Goal: Task Accomplishment & Management: Manage account settings

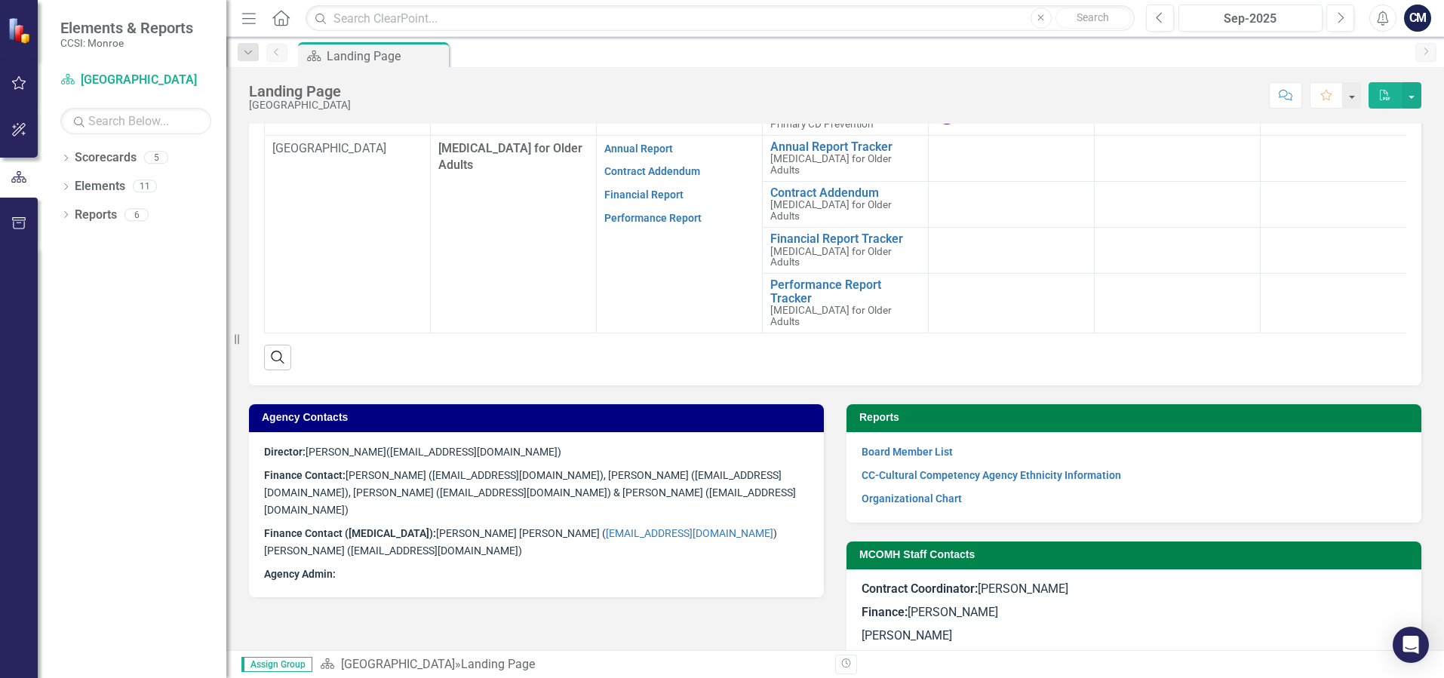
scroll to position [571, 0]
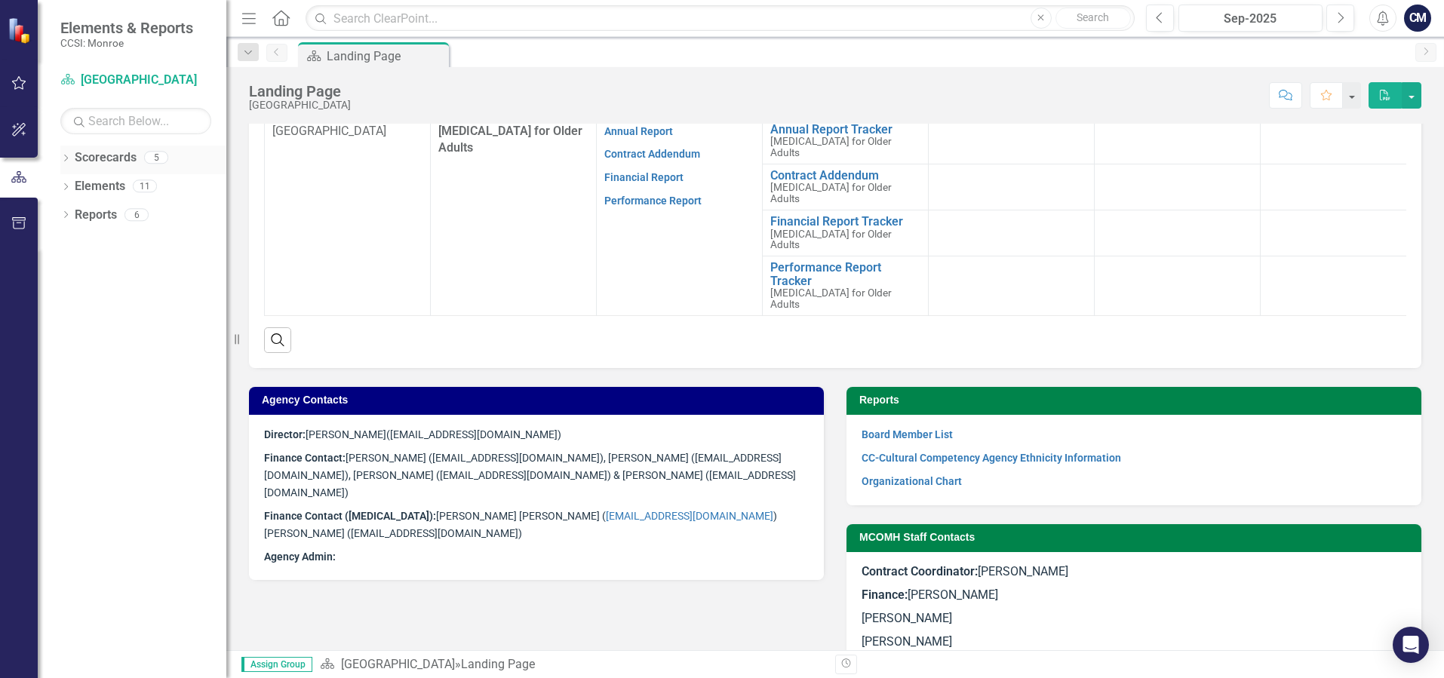
click at [63, 155] on div "Dropdown" at bounding box center [65, 159] width 11 height 13
click at [76, 187] on icon "Dropdown" at bounding box center [73, 185] width 11 height 9
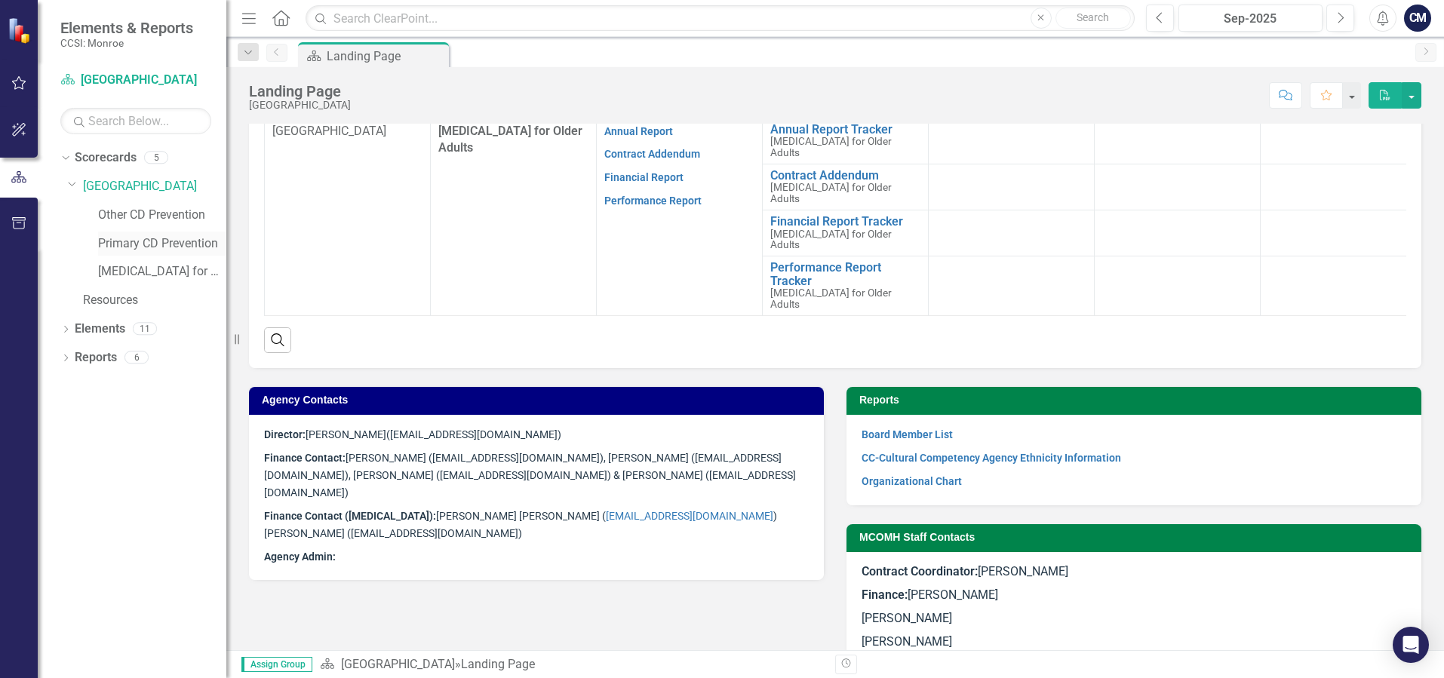
click at [168, 238] on link "Primary CD Prevention" at bounding box center [162, 243] width 128 height 17
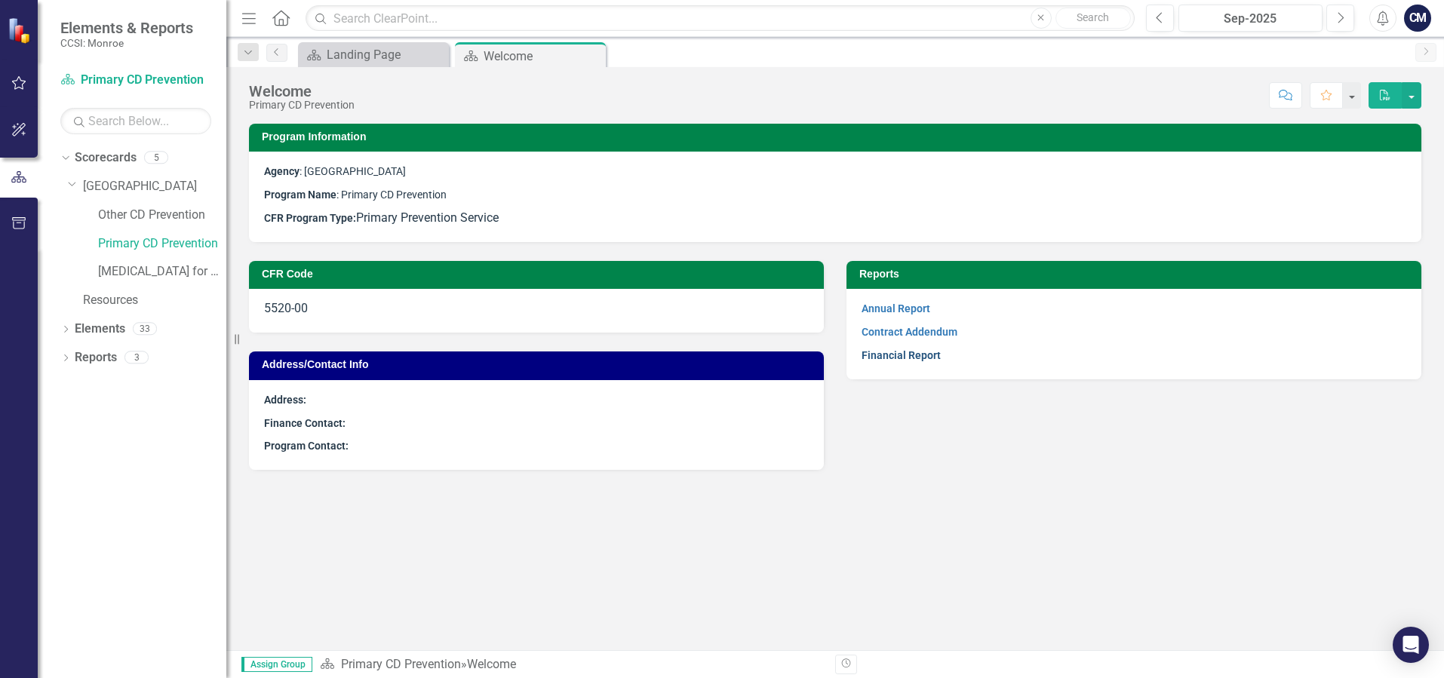
click at [924, 358] on link "Financial Report" at bounding box center [901, 355] width 79 height 12
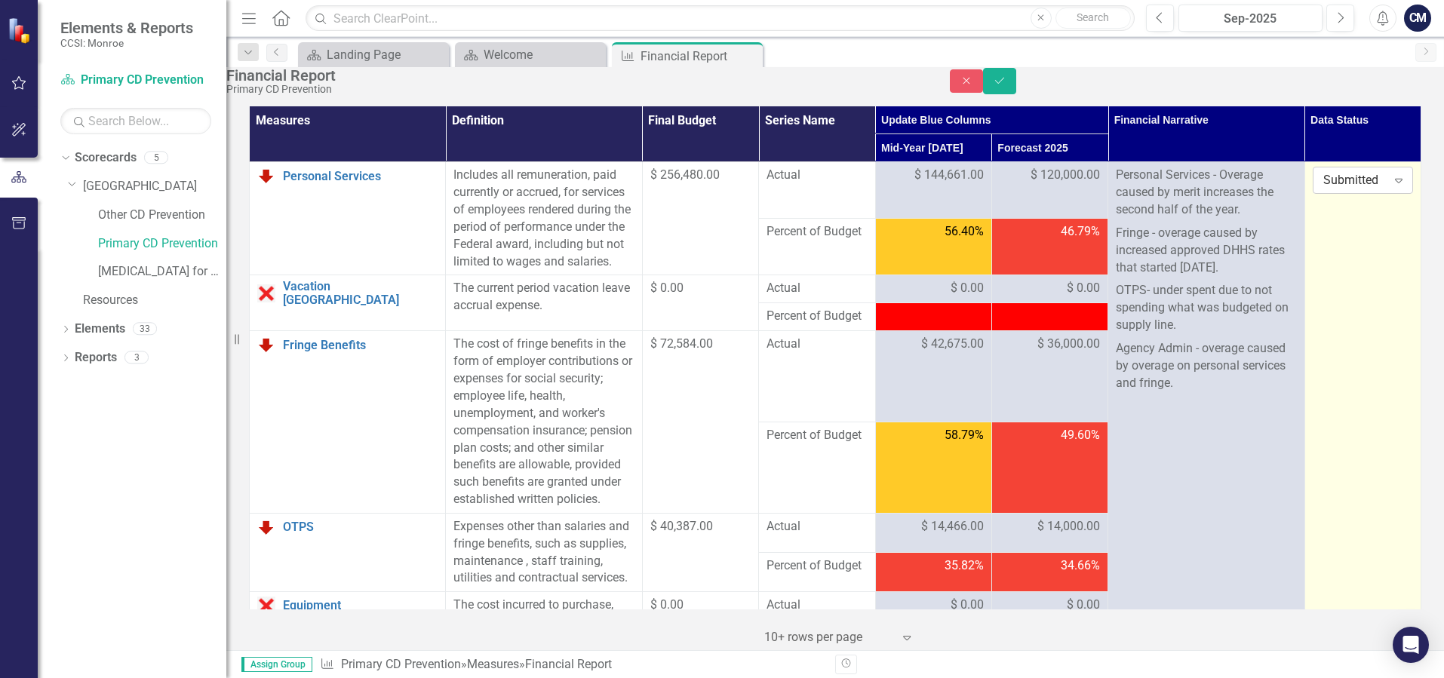
click at [1399, 183] on icon at bounding box center [1399, 181] width 8 height 5
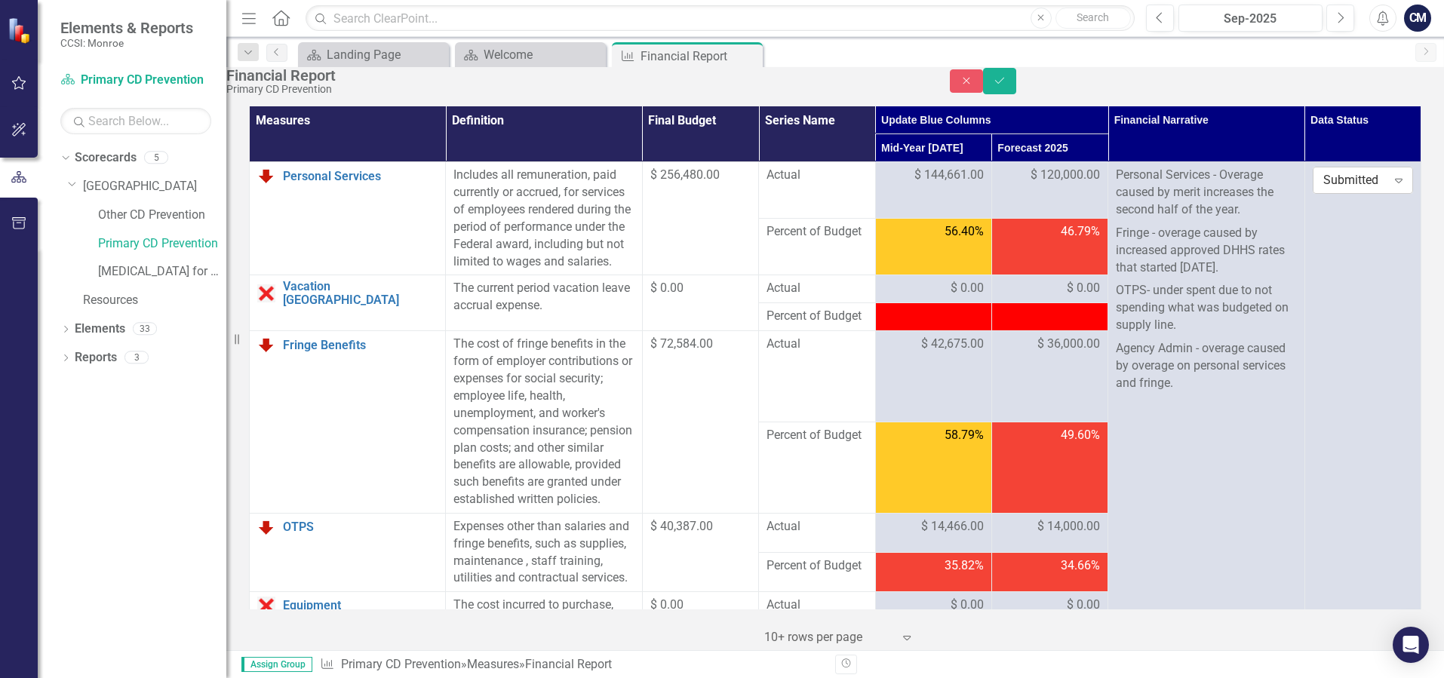
click at [1397, 186] on icon "Expand" at bounding box center [1398, 180] width 15 height 12
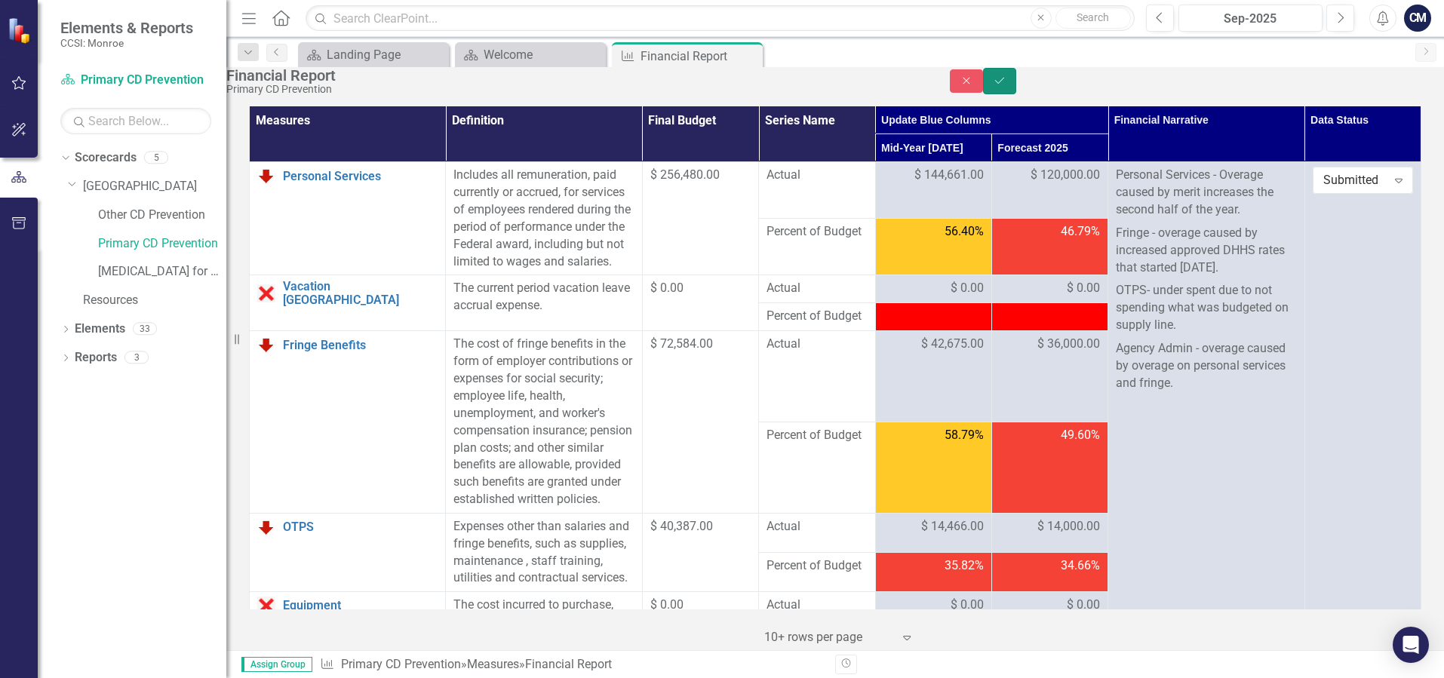
click at [1016, 83] on button "Save" at bounding box center [999, 81] width 33 height 26
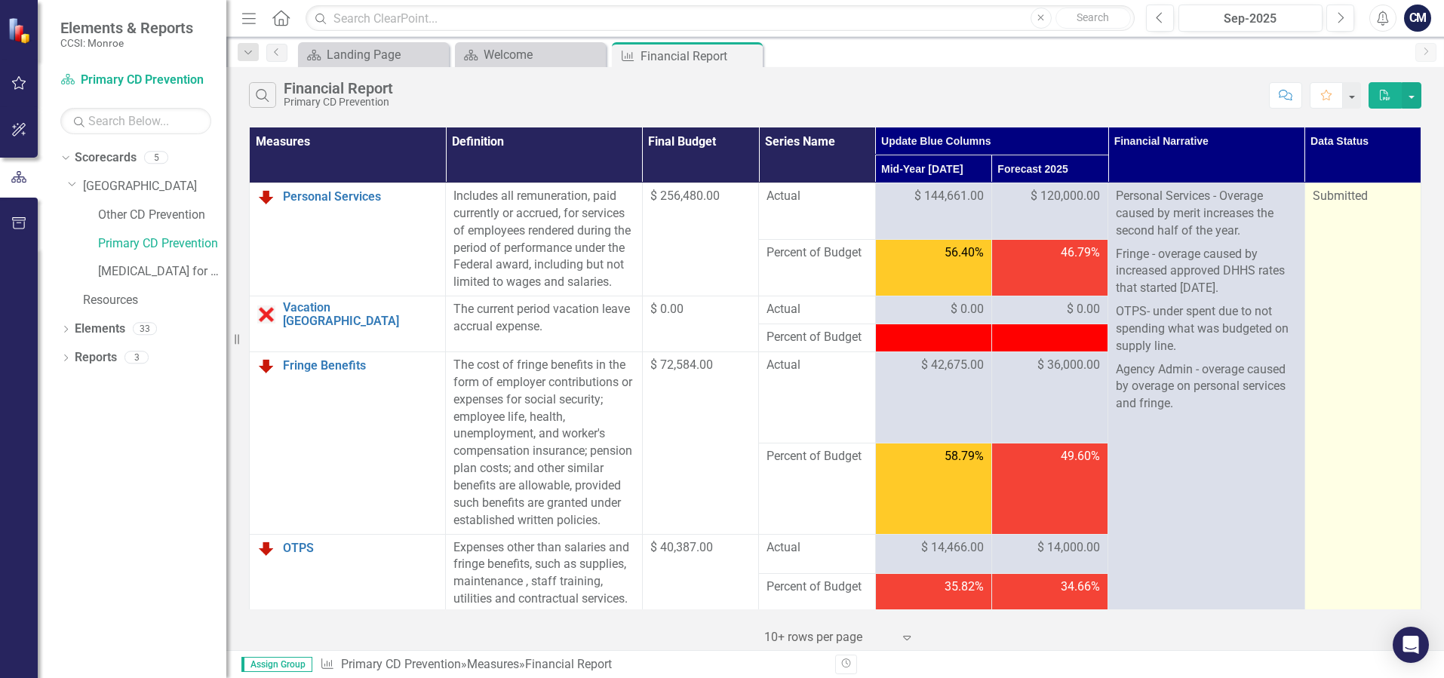
click at [1357, 198] on span "Submitted" at bounding box center [1340, 196] width 55 height 14
click at [1364, 196] on span "Submitted" at bounding box center [1340, 196] width 55 height 14
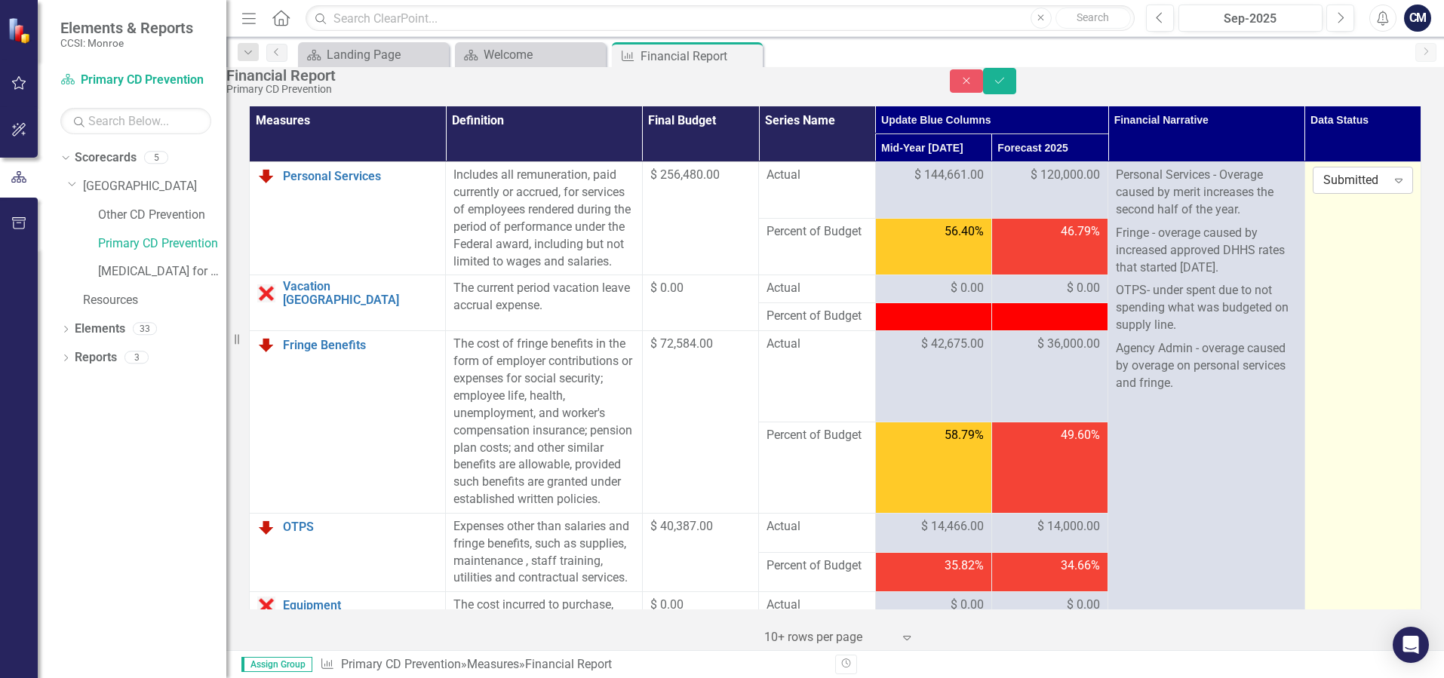
click at [1400, 186] on icon "Expand" at bounding box center [1398, 180] width 15 height 12
click at [1007, 86] on icon "Save" at bounding box center [1000, 80] width 14 height 11
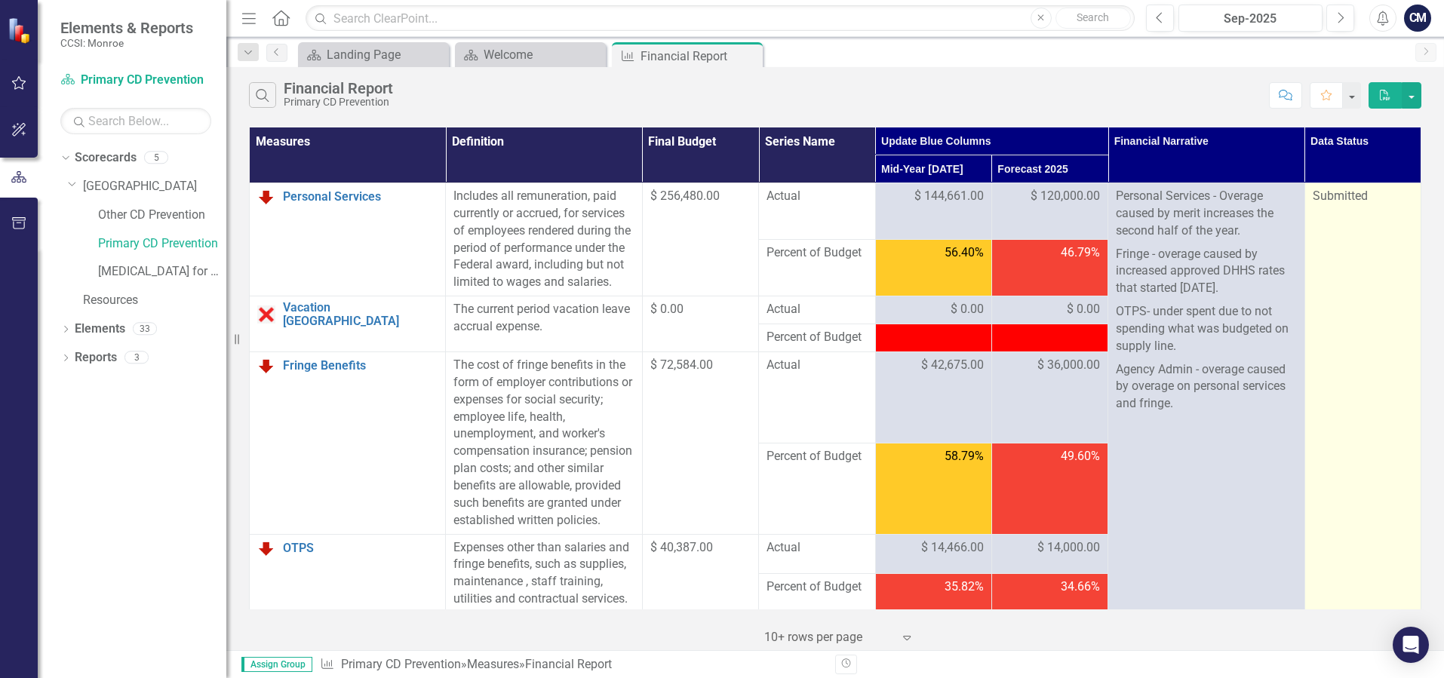
click at [1354, 200] on span "Submitted" at bounding box center [1340, 196] width 55 height 14
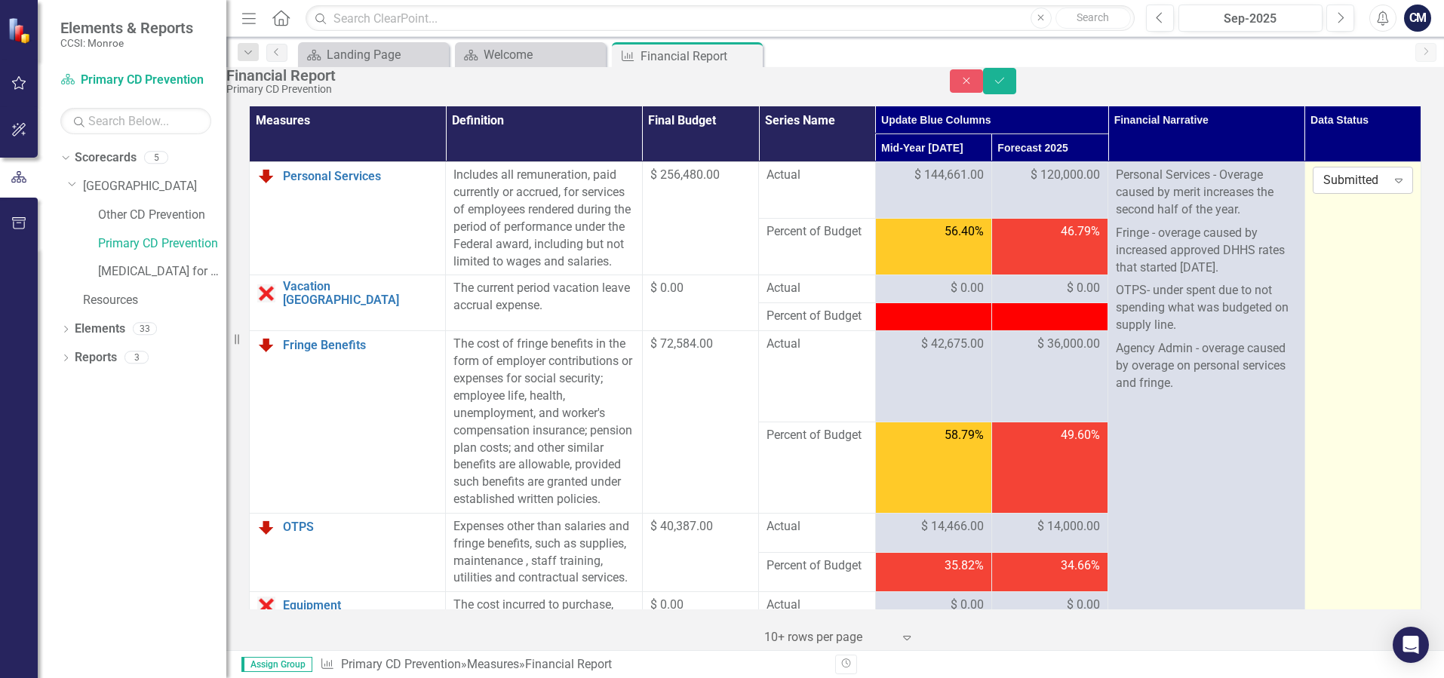
click at [1393, 186] on icon "Expand" at bounding box center [1398, 180] width 15 height 12
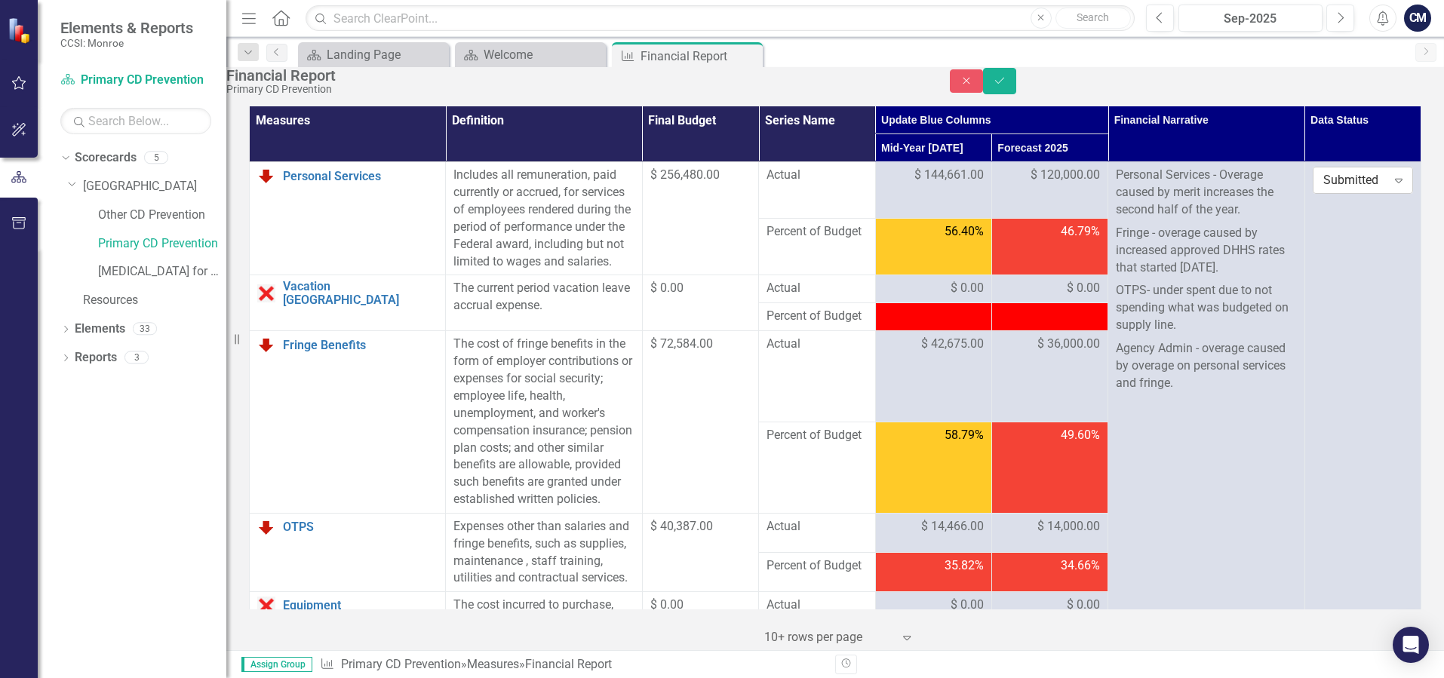
click at [1399, 186] on icon "Expand" at bounding box center [1398, 180] width 15 height 12
click at [973, 86] on icon "Close" at bounding box center [967, 80] width 14 height 11
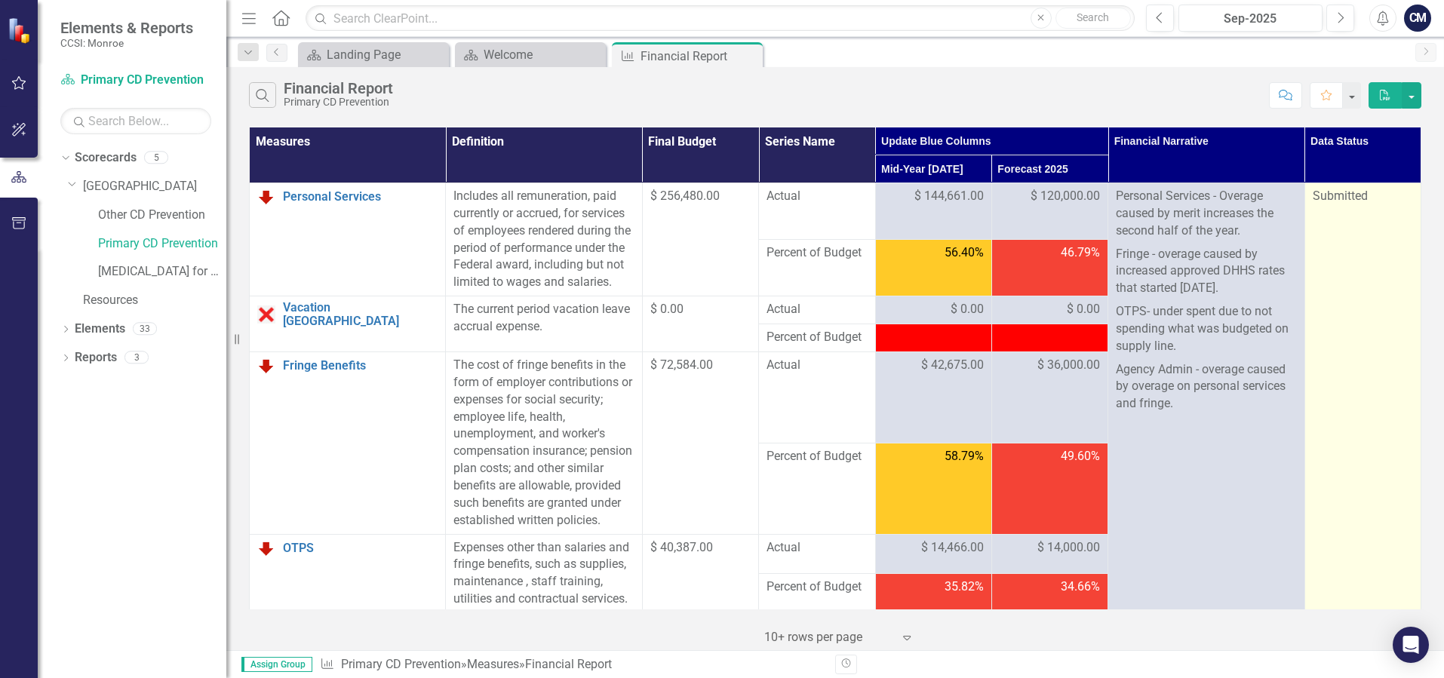
drag, startPoint x: 1339, startPoint y: 277, endPoint x: 1341, endPoint y: 257, distance: 19.7
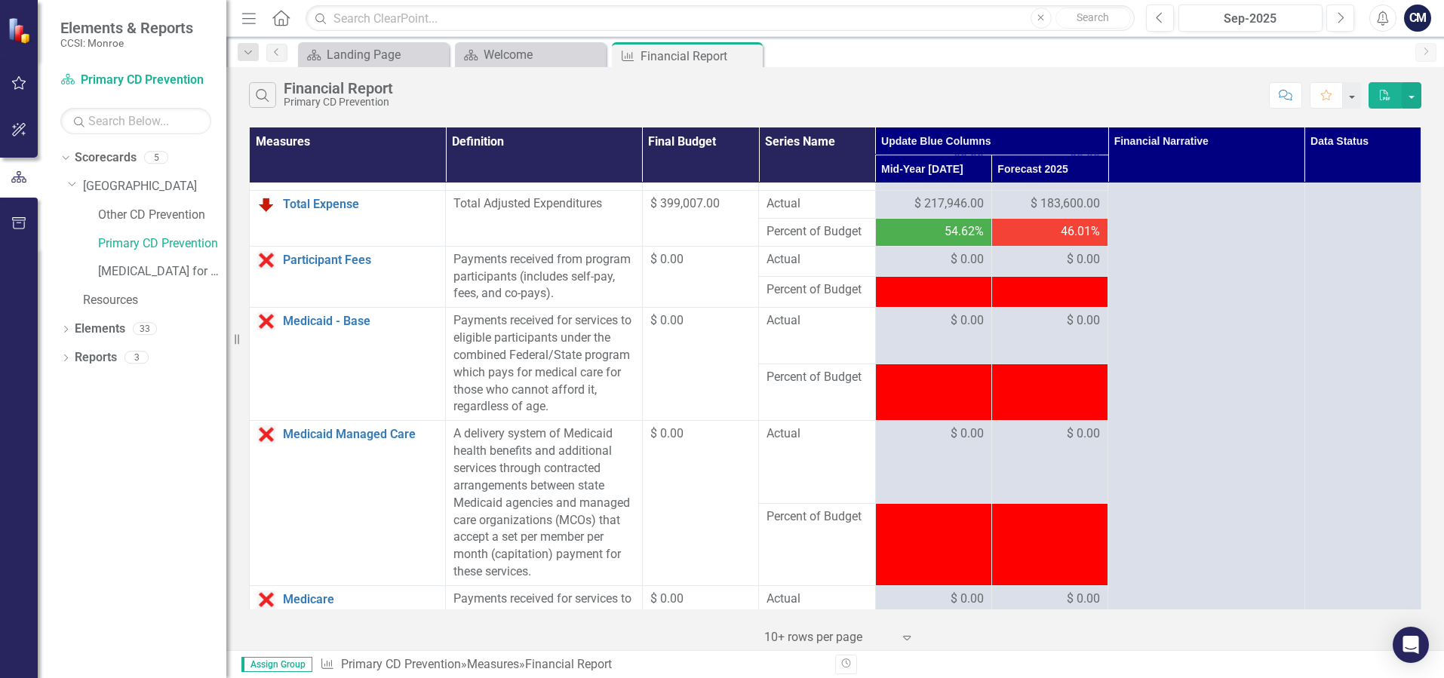
scroll to position [774, 0]
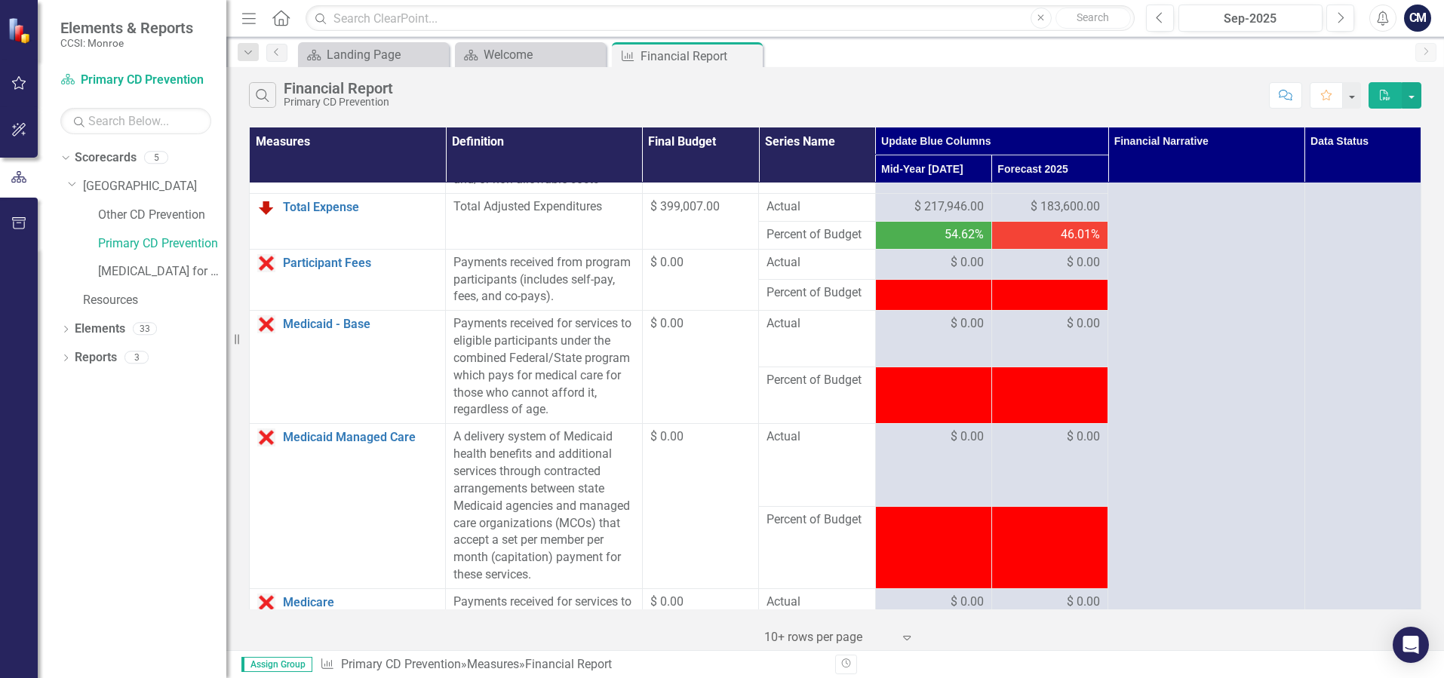
click at [1418, 14] on div "CM" at bounding box center [1417, 18] width 27 height 27
click at [1361, 191] on link "Logout Log Out" at bounding box center [1370, 191] width 119 height 28
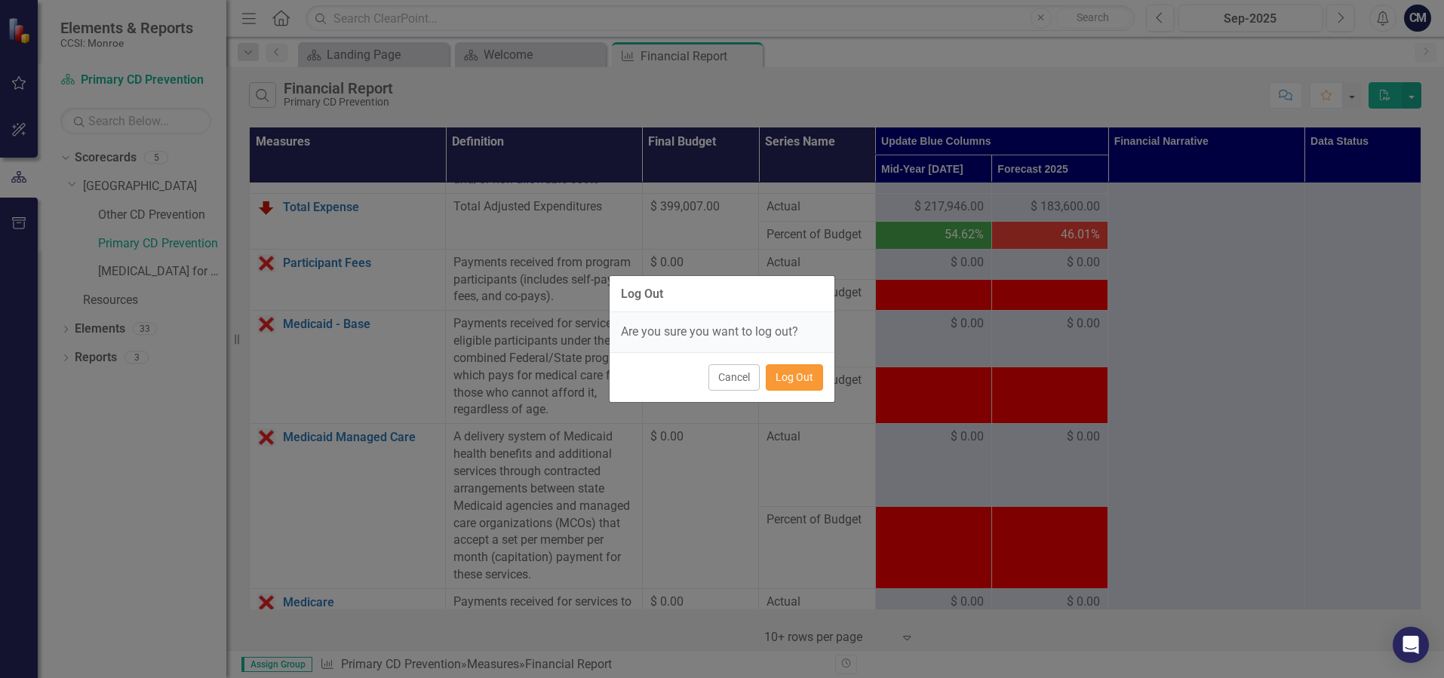
click at [788, 380] on button "Log Out" at bounding box center [794, 377] width 57 height 26
